Goal: Task Accomplishment & Management: Use online tool/utility

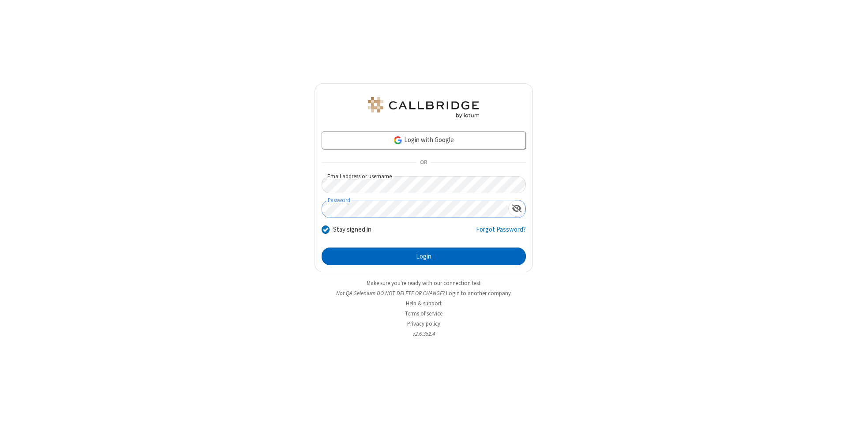
click at [424, 256] on button "Login" at bounding box center [424, 257] width 204 height 18
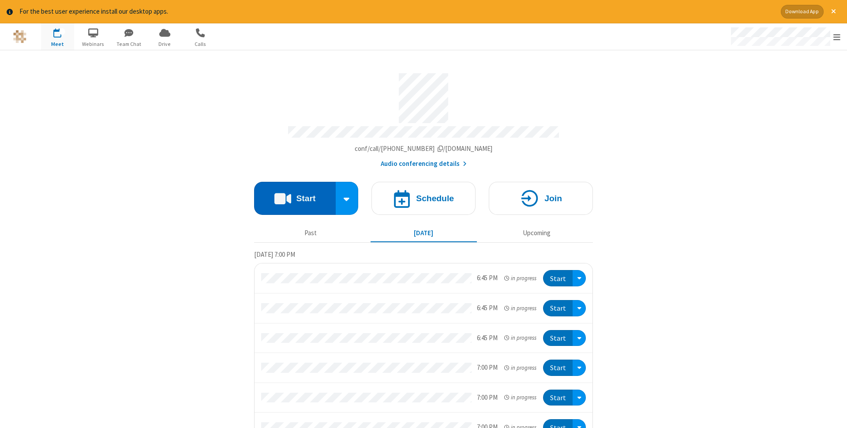
click at [295, 195] on button "Start" at bounding box center [295, 198] width 82 height 33
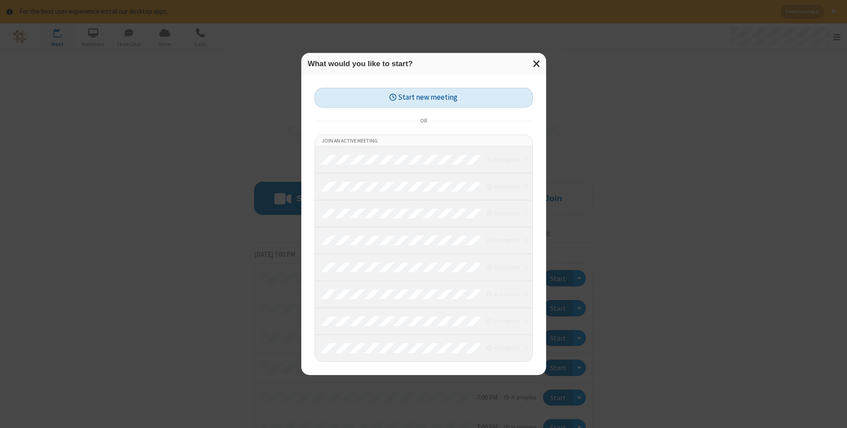
click at [424, 98] on button "Start new meeting" at bounding box center [424, 98] width 218 height 20
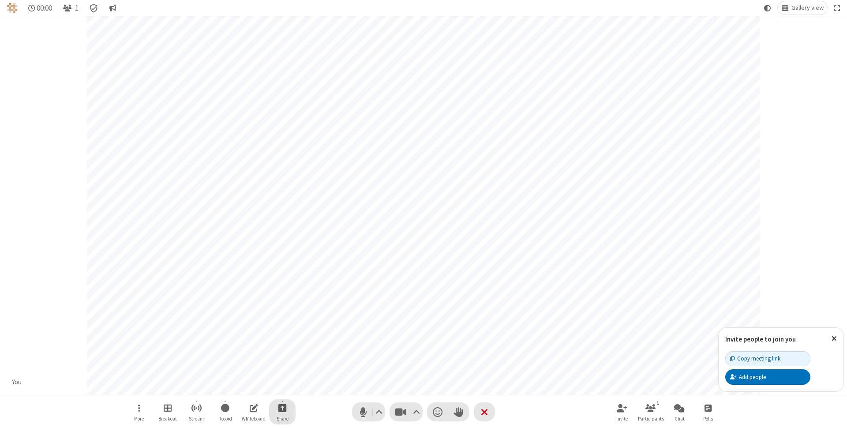
click at [282, 408] on span "Start sharing" at bounding box center [282, 407] width 8 height 11
click at [282, 354] on span "Share additional camera" at bounding box center [287, 356] width 65 height 8
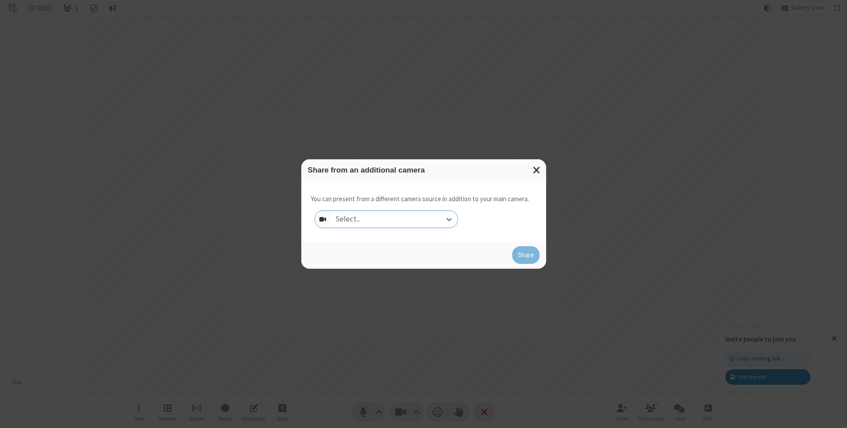
click at [394, 219] on div "Select..." at bounding box center [394, 219] width 127 height 17
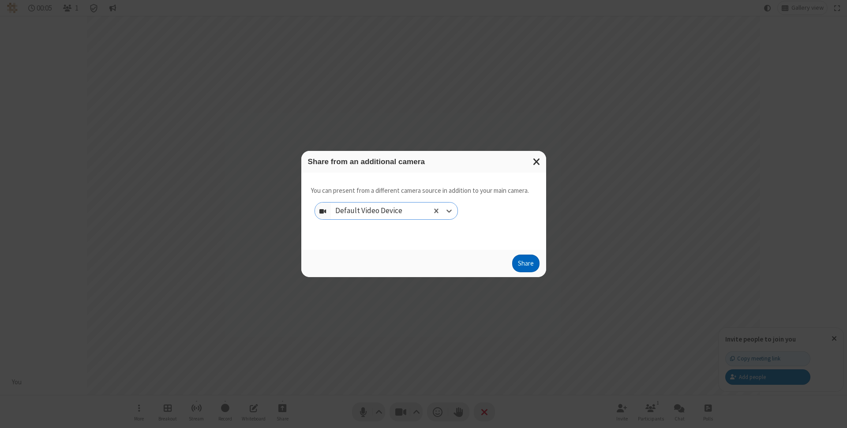
click at [526, 265] on button "Share" at bounding box center [525, 264] width 27 height 18
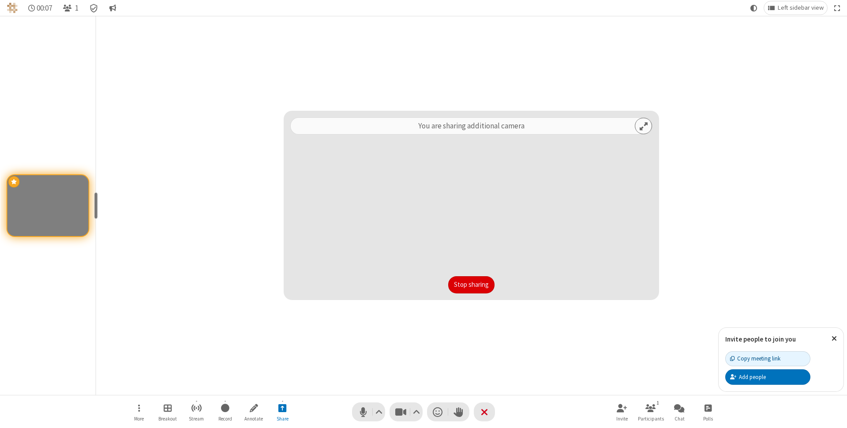
click at [471, 285] on button "Stop sharing" at bounding box center [471, 285] width 46 height 18
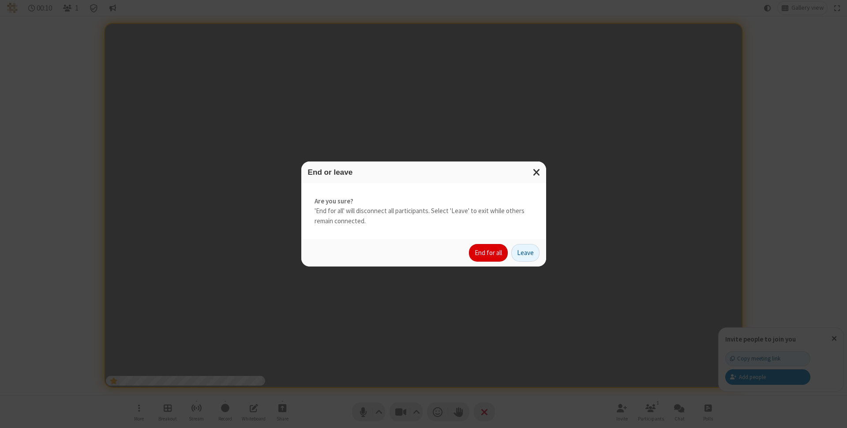
click at [489, 253] on button "End for all" at bounding box center [488, 253] width 39 height 18
